Goal: Task Accomplishment & Management: Use online tool/utility

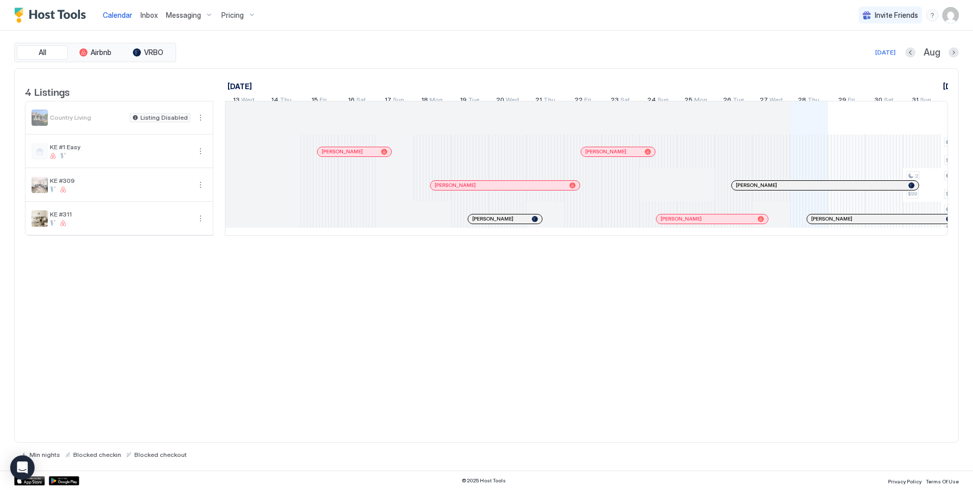
scroll to position [0, 566]
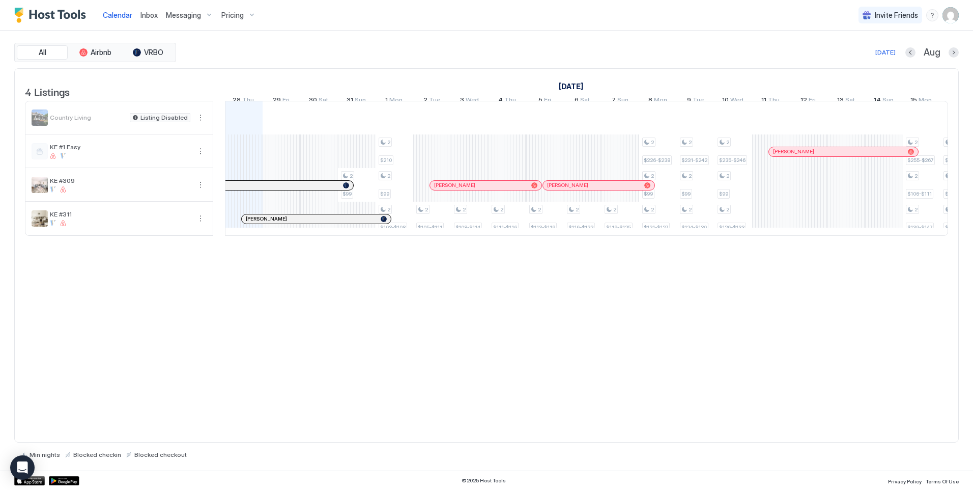
click at [440, 365] on div "4 Listings [DATE] [DATE] [DATE] 13 Wed 14 Thu 15 Fri 16 Sat 17 Sun 18 Mon 19 Tu…" at bounding box center [486, 255] width 945 height 375
click at [400, 164] on div "2 $99 2 $210 2 $99 2 $103-$108 2 $105-$111 2 $108-$114 2 $111-$116 2 $113-$119 …" at bounding box center [771, 168] width 2223 height 134
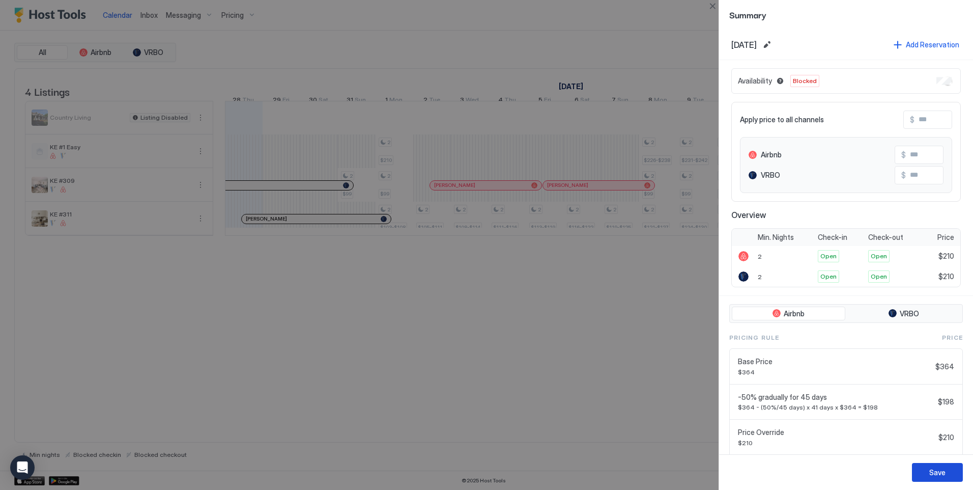
click at [939, 470] on div "Save" at bounding box center [938, 472] width 16 height 11
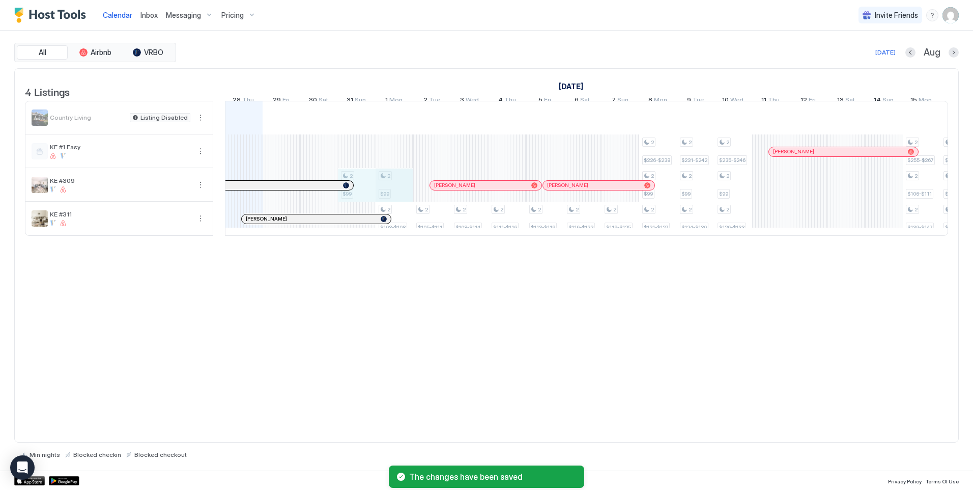
drag, startPoint x: 361, startPoint y: 196, endPoint x: 376, endPoint y: 196, distance: 14.8
click at [388, 195] on div "2 $99 2 $99 2 $103-$108 2 $105-$111 2 $108-$114 2 $111-$116 2 $113-$119 2 $116-…" at bounding box center [771, 168] width 2223 height 134
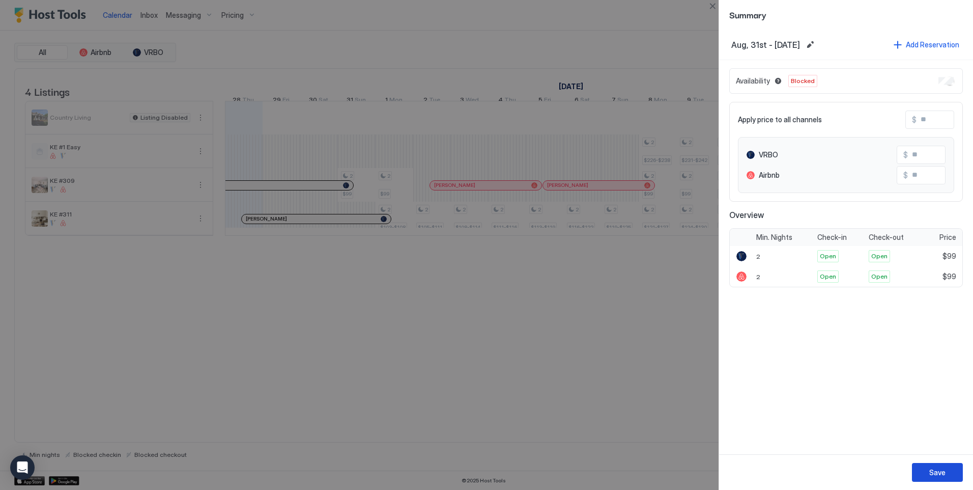
click at [938, 471] on div "Save" at bounding box center [938, 472] width 16 height 11
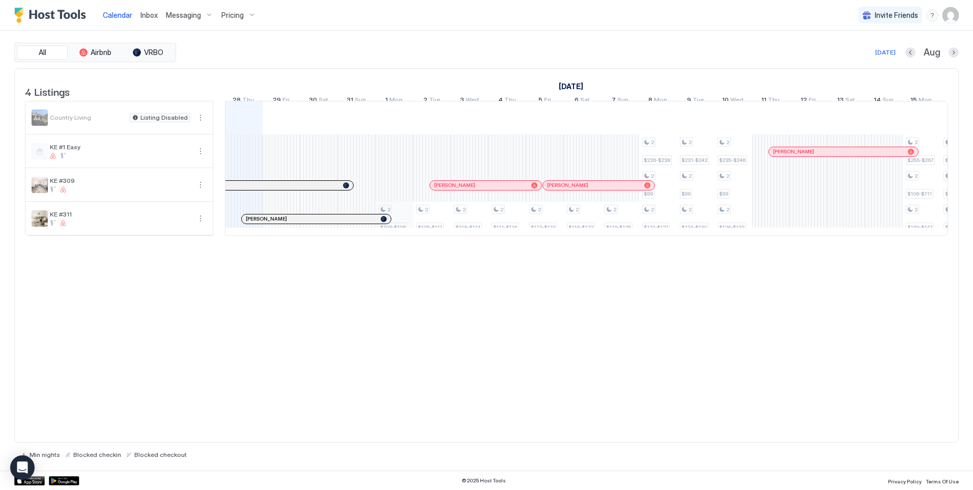
click at [401, 221] on div "2 $103-$108 2 $105-$111 2 $108-$114 2 $111-$116 2 $113-$119 2 $116-$122 2 $119-…" at bounding box center [771, 168] width 2223 height 134
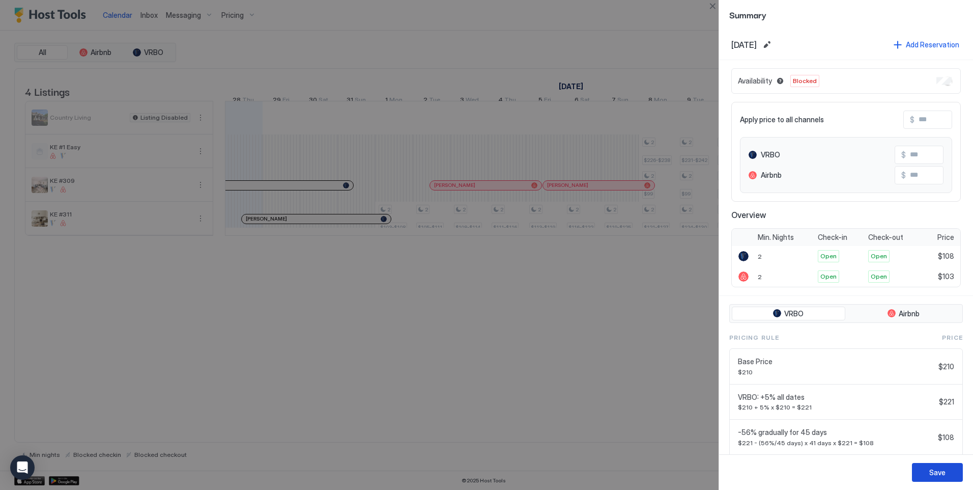
click at [940, 471] on div "Save" at bounding box center [938, 472] width 16 height 11
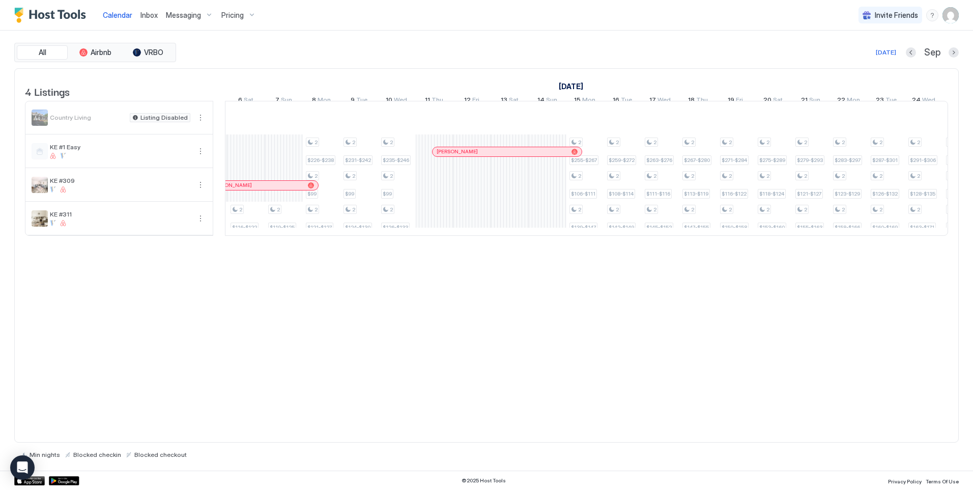
scroll to position [0, 918]
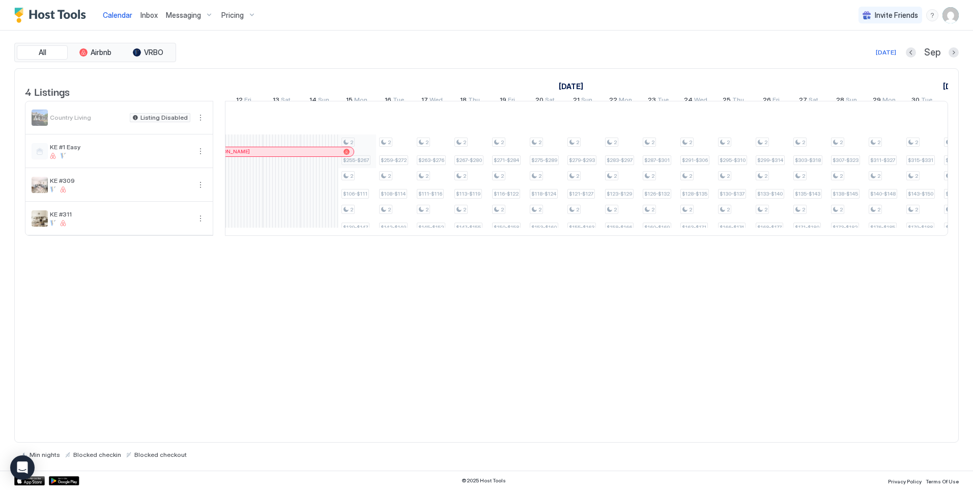
click at [367, 151] on div "2 $105-$111 2 $108-$114 2 $111-$116 2 $113-$119 2 $116-$122 2 $119-$125 2 $226-…" at bounding box center [206, 168] width 2223 height 134
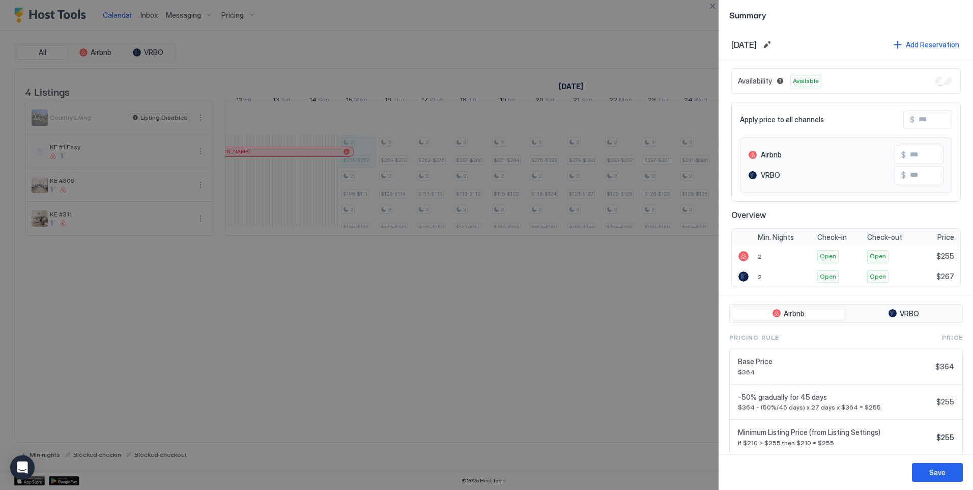
click at [621, 336] on div at bounding box center [486, 245] width 973 height 490
click at [609, 379] on div at bounding box center [486, 245] width 973 height 490
click at [485, 311] on div at bounding box center [486, 245] width 973 height 490
click at [919, 473] on button "Save" at bounding box center [937, 472] width 51 height 19
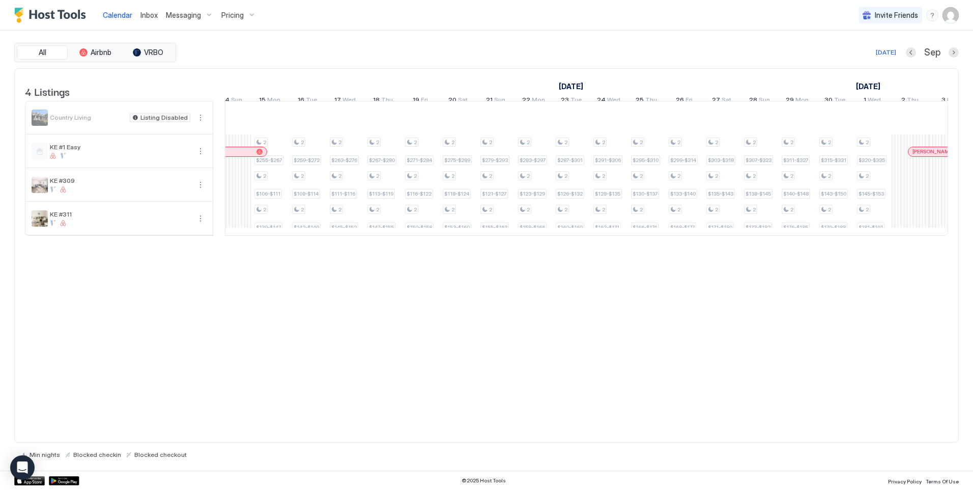
scroll to position [0, 1224]
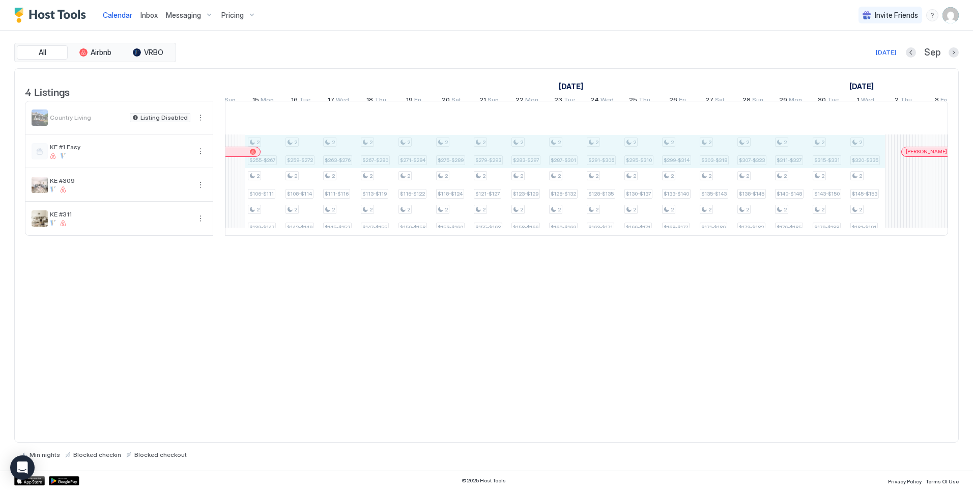
drag, startPoint x: 273, startPoint y: 157, endPoint x: 857, endPoint y: 154, distance: 584.4
click at [857, 154] on div "2 $105-$111 2 $108-$114 2 $111-$116 2 $113-$119 2 $116-$122 2 $119-$125 2 $226-…" at bounding box center [113, 168] width 2223 height 134
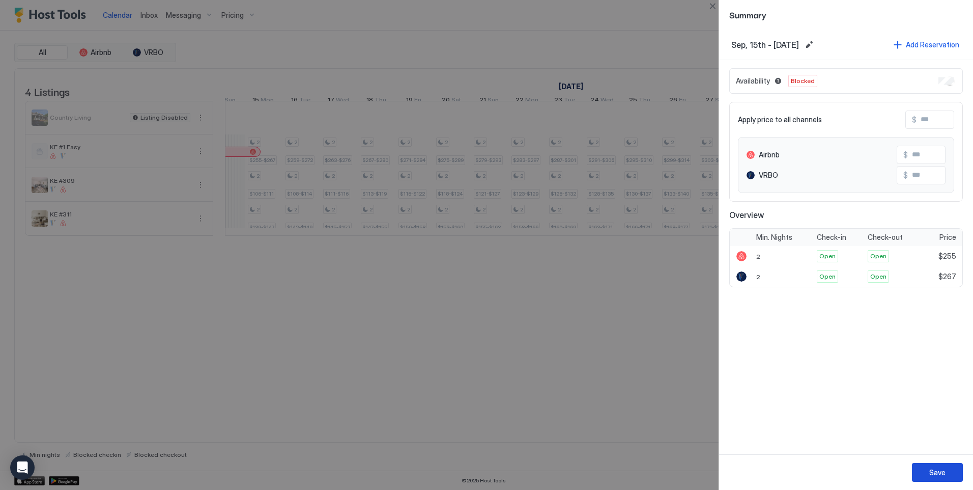
click at [929, 468] on button "Save" at bounding box center [937, 472] width 51 height 19
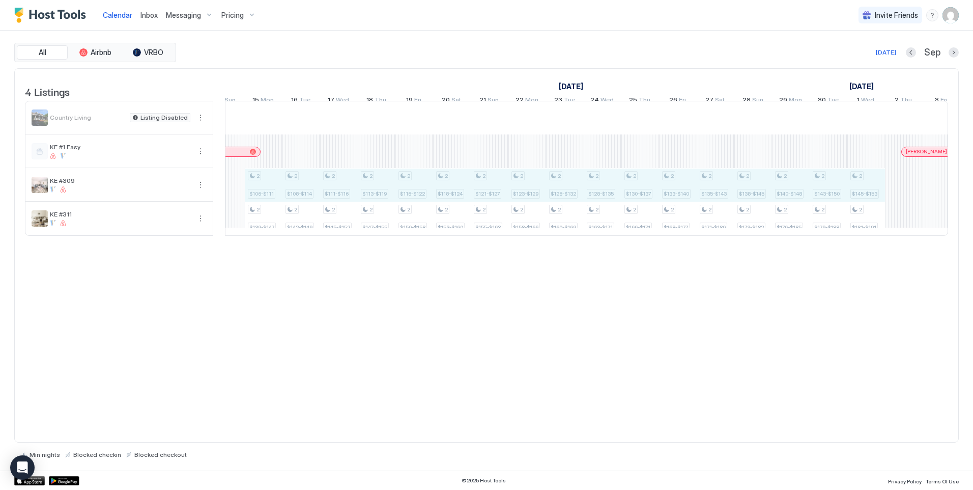
drag, startPoint x: 269, startPoint y: 192, endPoint x: 857, endPoint y: 195, distance: 588.0
click at [860, 193] on div "2 $105-$111 2 $108-$114 2 $111-$116 2 $113-$119 2 $116-$122 2 $119-$125 2 $226-…" at bounding box center [113, 168] width 2223 height 134
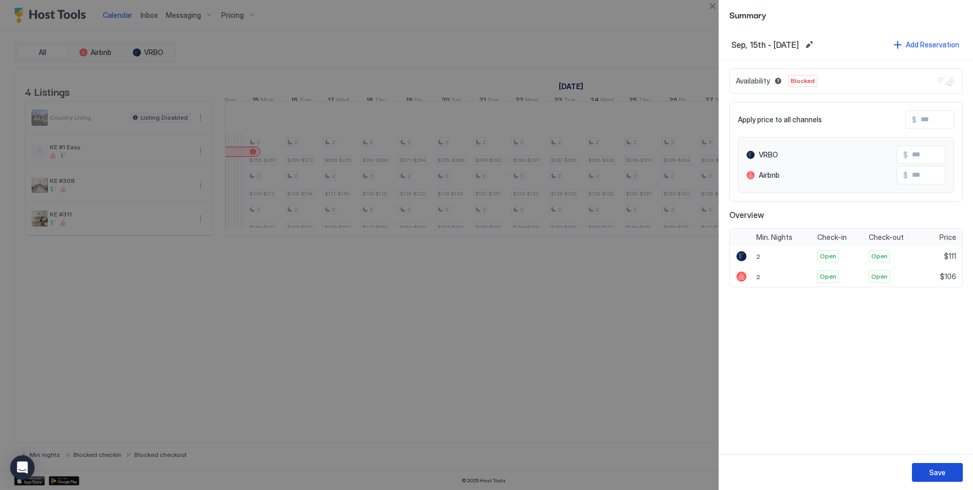
click at [935, 473] on div "Save" at bounding box center [938, 472] width 16 height 11
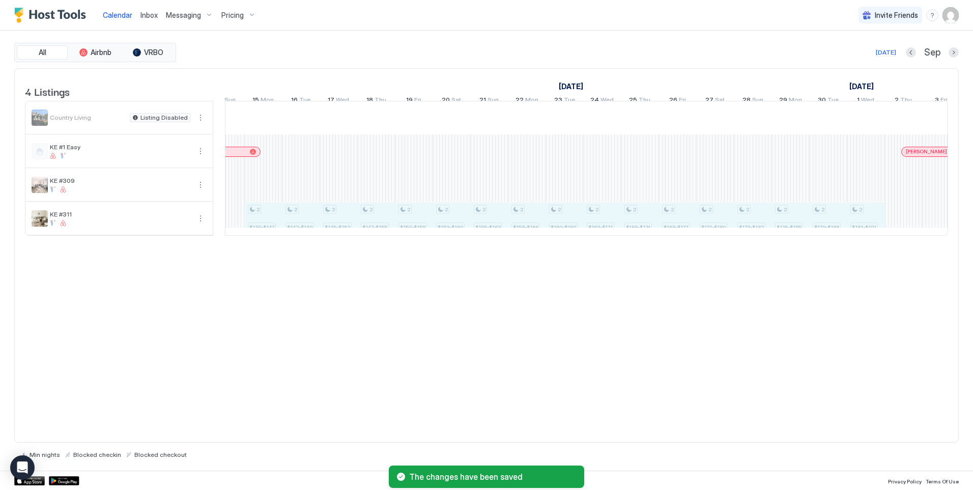
drag, startPoint x: 270, startPoint y: 222, endPoint x: 862, endPoint y: 223, distance: 592.1
click at [862, 223] on div "2 $105-$111 2 $108-$114 2 $111-$116 2 $113-$119 2 $116-$122 2 $119-$125 2 $226-…" at bounding box center [113, 168] width 2223 height 134
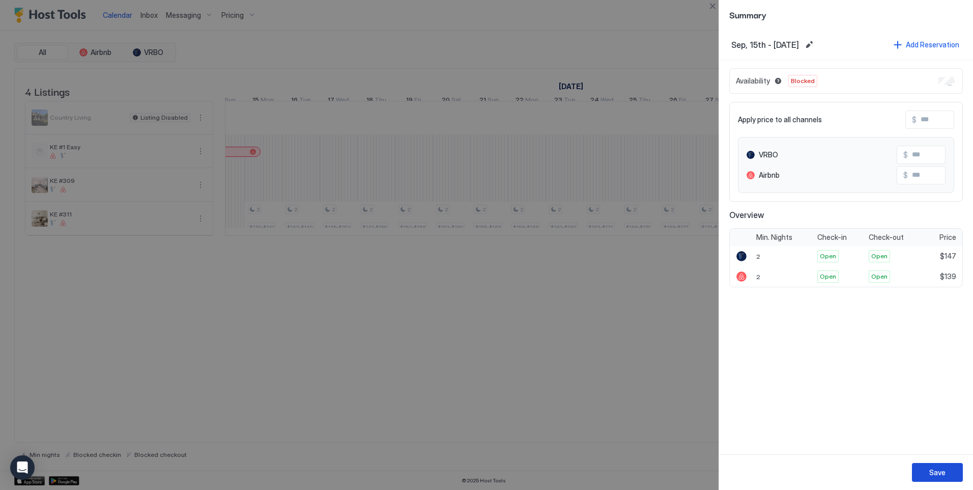
click at [936, 474] on div "Save" at bounding box center [938, 472] width 16 height 11
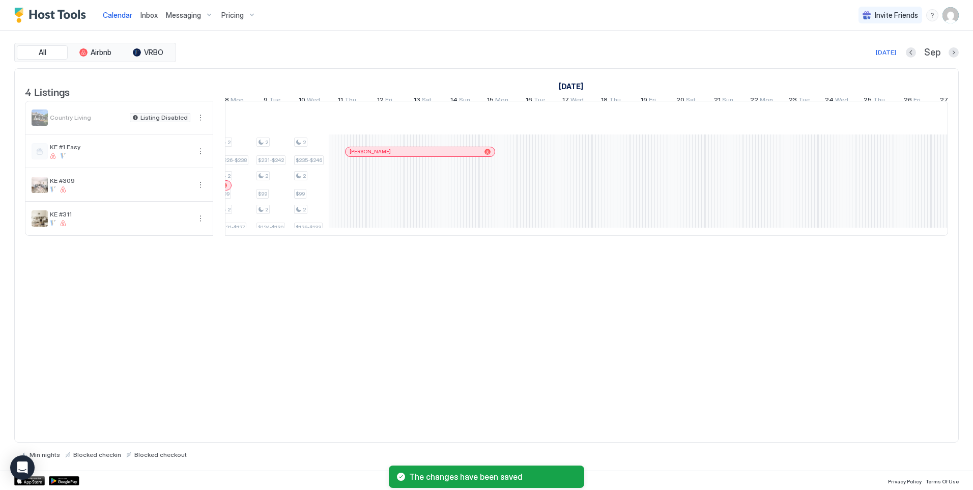
scroll to position [0, 952]
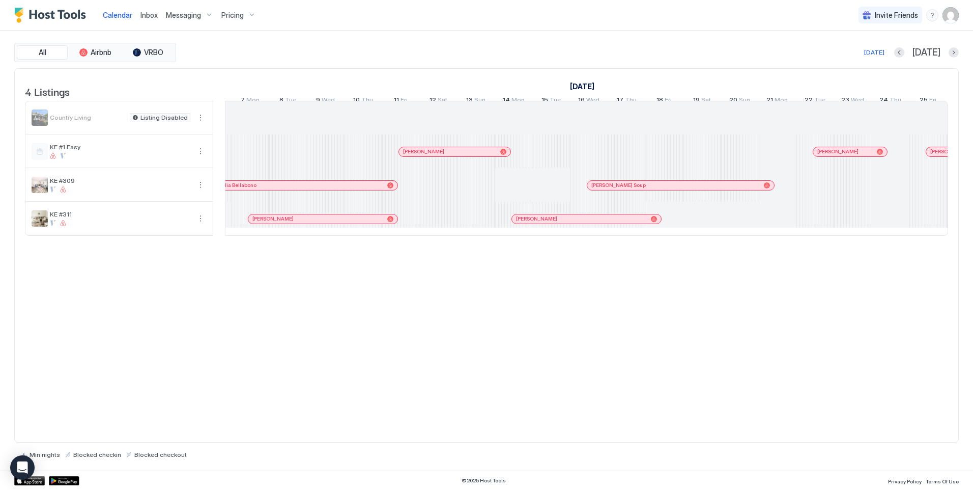
click at [418, 357] on div "4 Listings [DATE] [DATE] [DATE] 14 Sat 15 Sun 16 Mon 17 Tue 18 Wed 19 Thu 20 Fr…" at bounding box center [486, 255] width 945 height 375
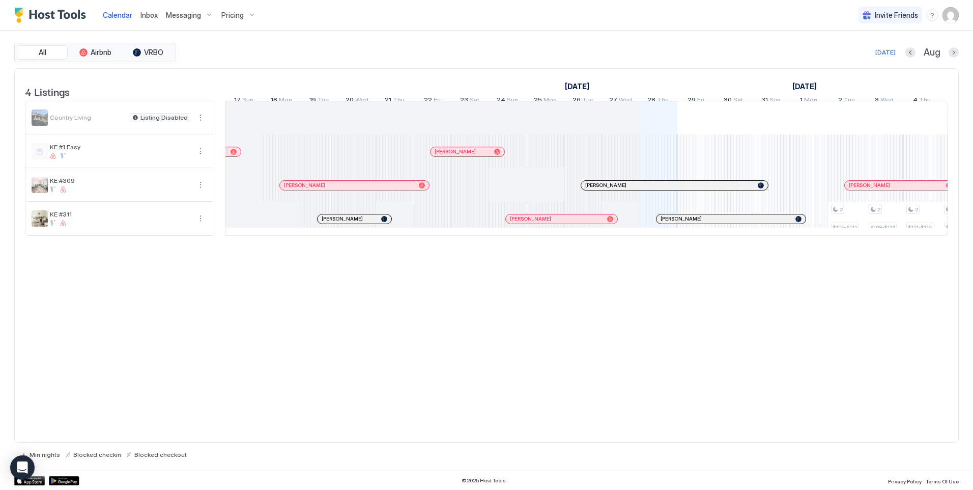
click at [630, 312] on div "4 Listings [DATE] [DATE] [DATE] 24 Thu 25 Fri 26 Sat 27 Sun 28 Mon 29 Tue 30 We…" at bounding box center [486, 255] width 945 height 375
